Goal: Find specific fact: Find contact information

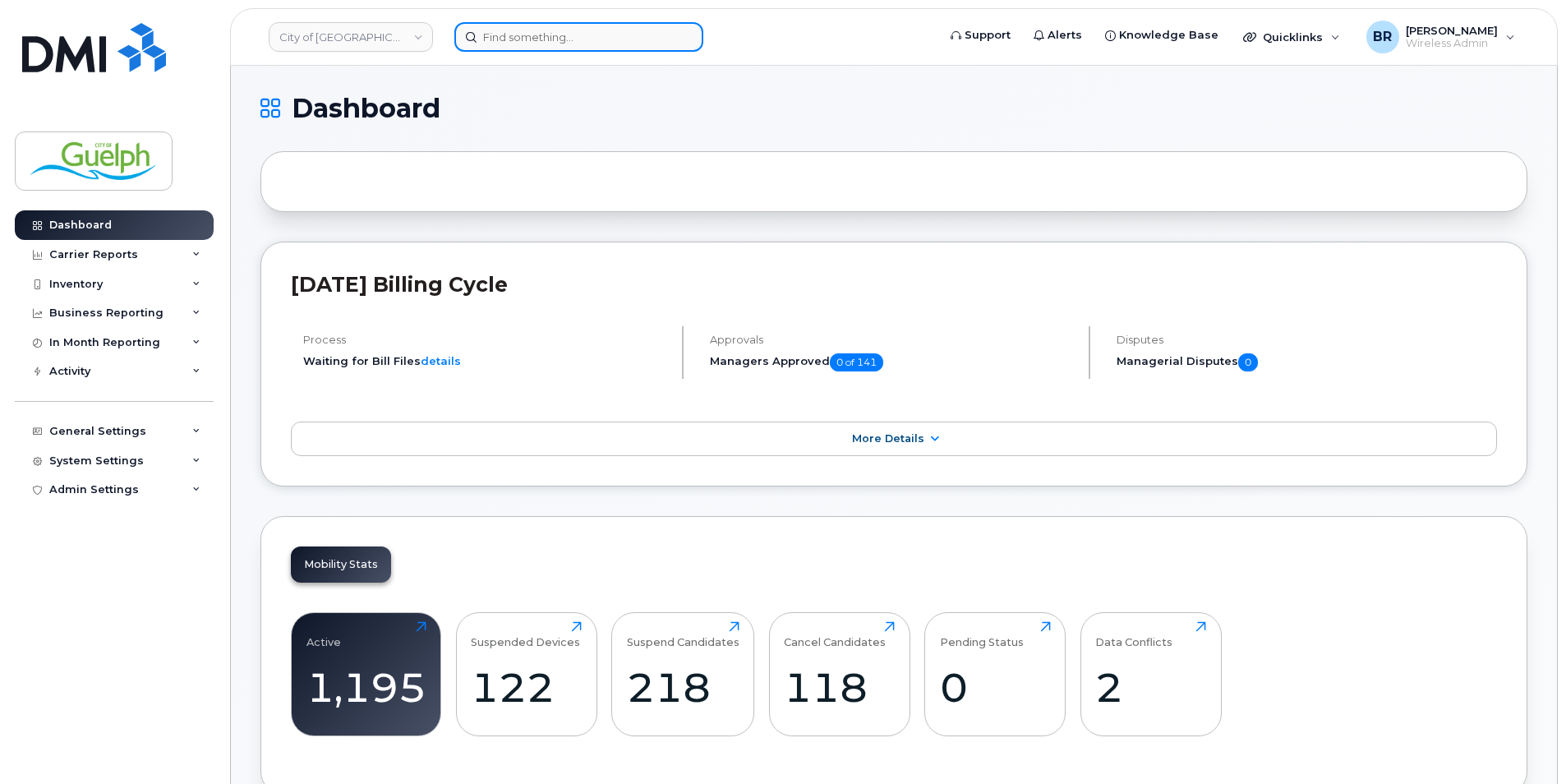
click at [649, 36] on input at bounding box center [579, 36] width 249 height 30
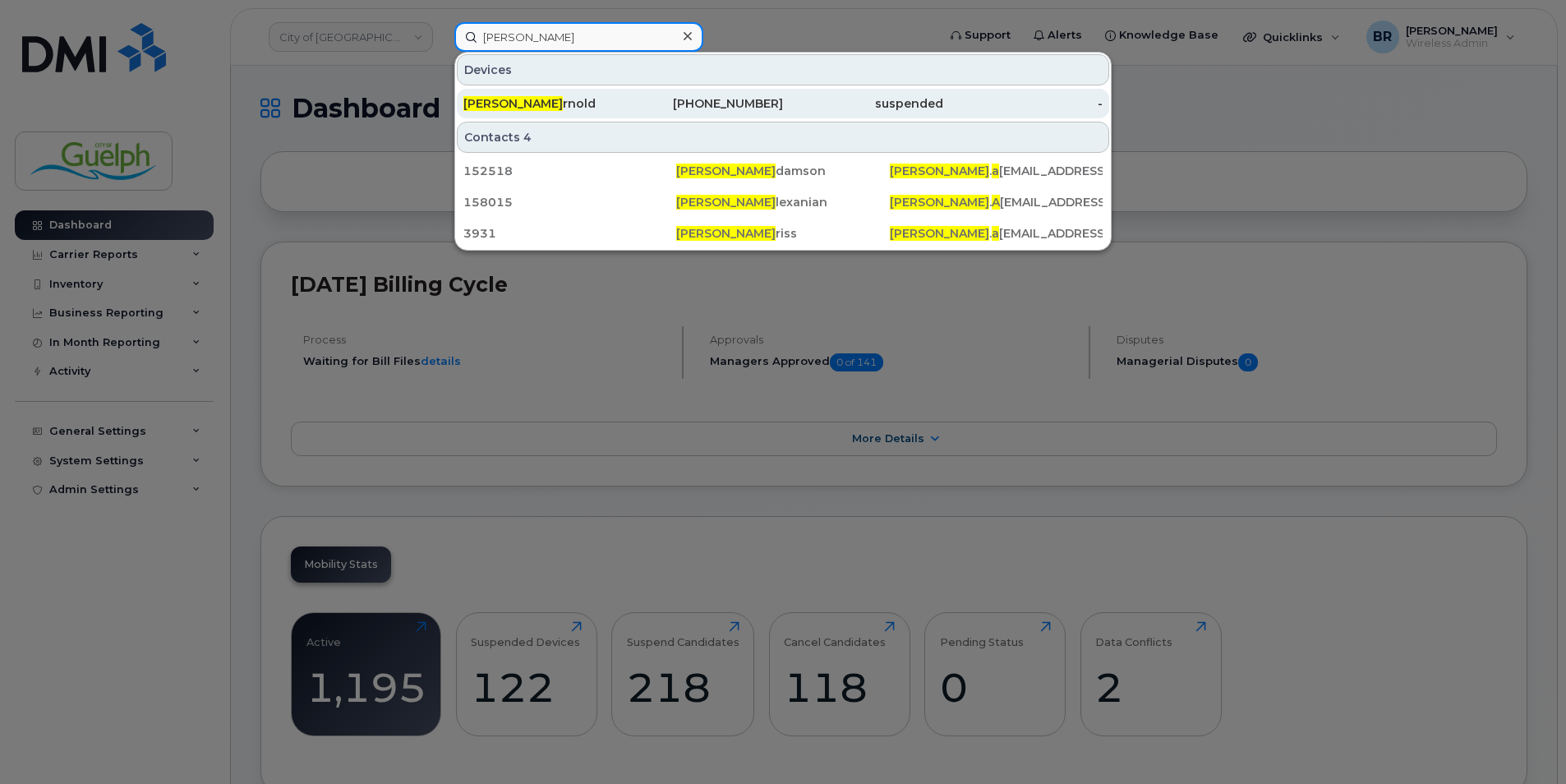
type input "brian a"
click at [753, 97] on div "226-332-5471" at bounding box center [704, 103] width 161 height 16
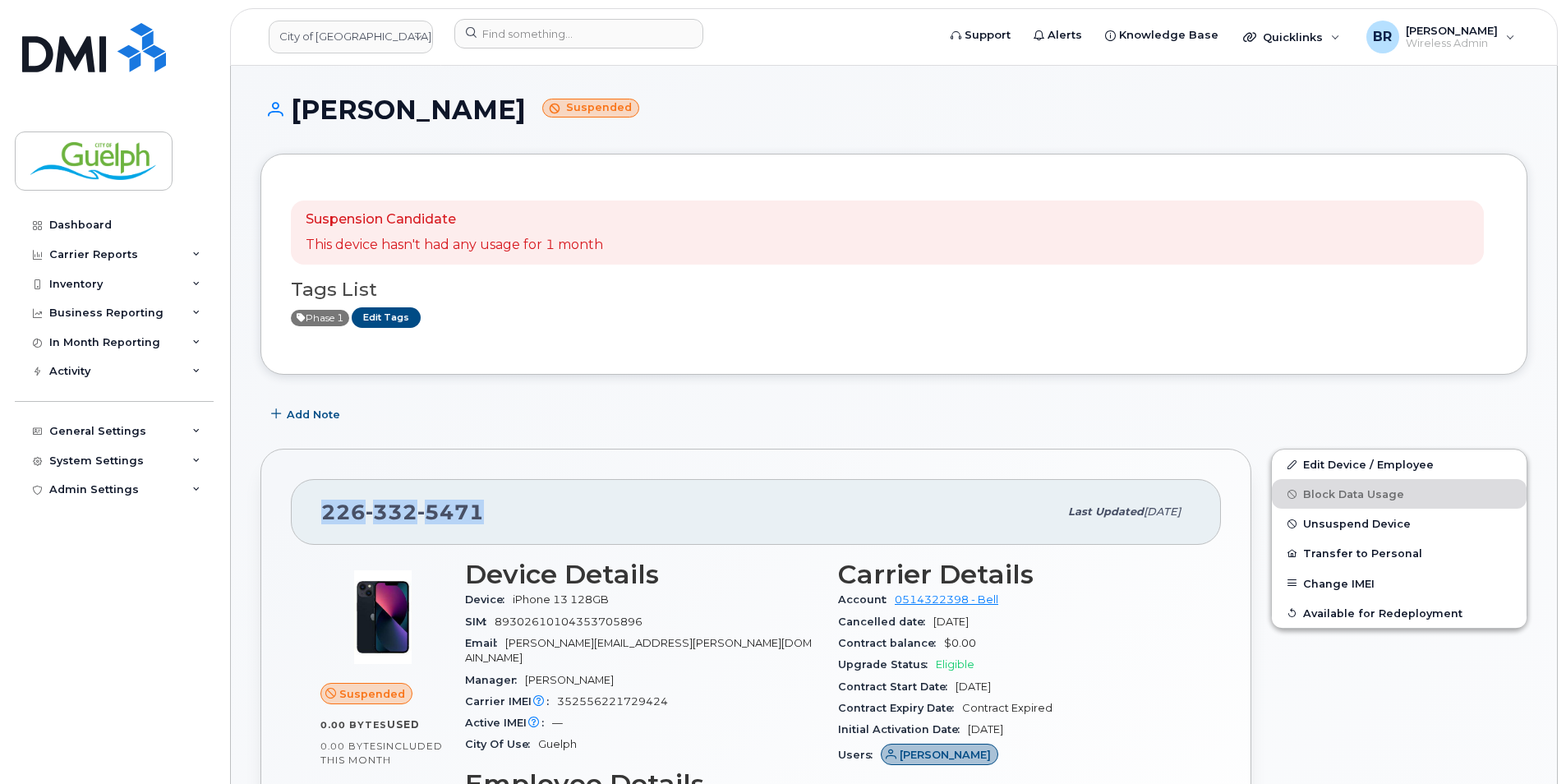
drag, startPoint x: 491, startPoint y: 516, endPoint x: 319, endPoint y: 521, distance: 172.1
click at [319, 521] on div "226 332 5471 Last updated Aug 03, 2025" at bounding box center [755, 512] width 931 height 65
drag, startPoint x: 319, startPoint y: 521, endPoint x: 335, endPoint y: 512, distance: 18.4
copy span "226 332 5471"
click at [90, 56] on img at bounding box center [94, 47] width 143 height 49
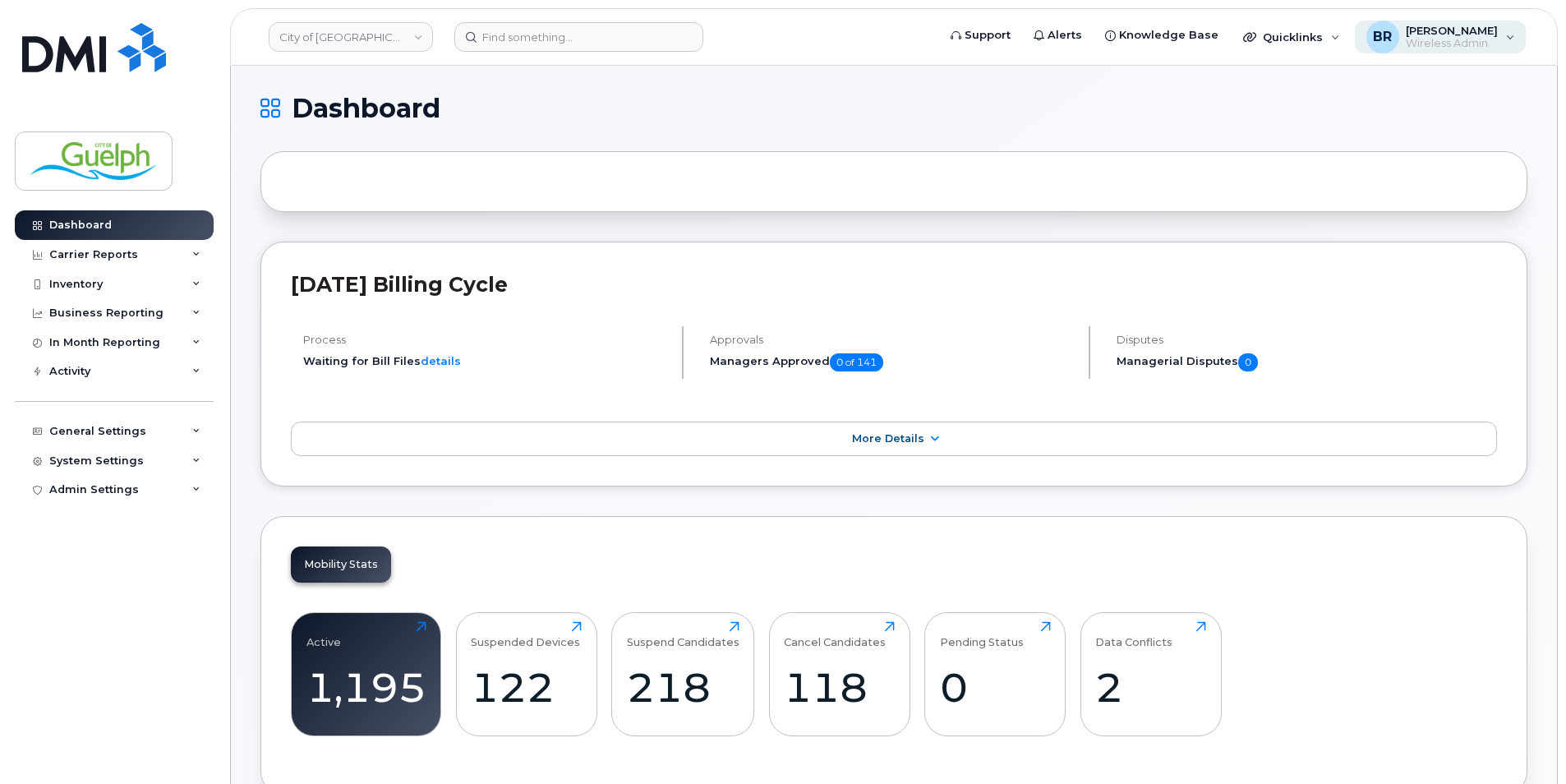
click at [1484, 25] on span "[PERSON_NAME]" at bounding box center [1452, 30] width 92 height 13
click at [1088, 169] on div at bounding box center [894, 181] width 1267 height 61
